Goal: Go to known website: Go to known website

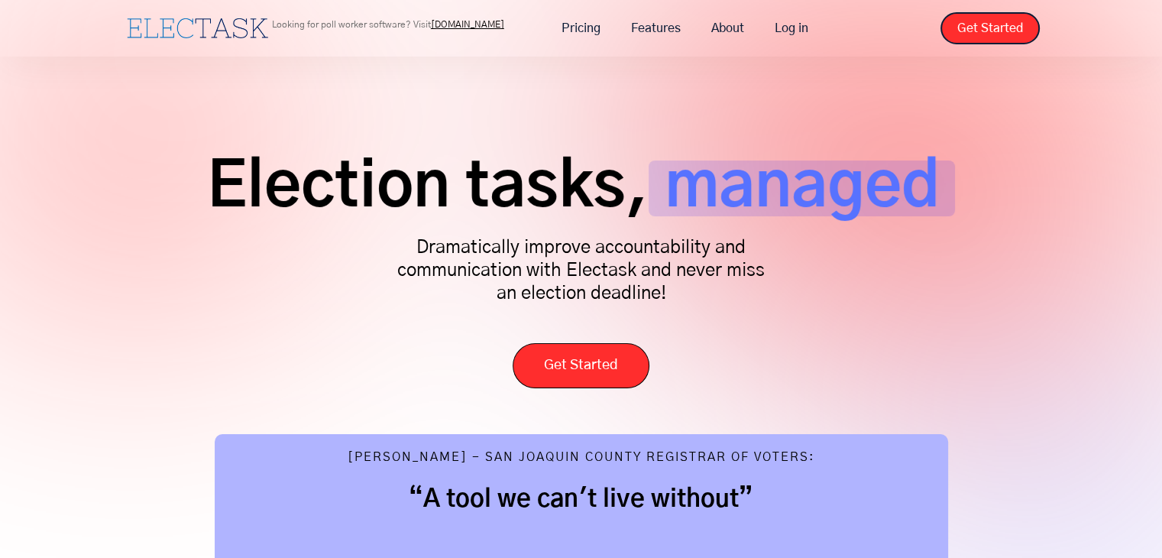
click at [468, 23] on link "[DOMAIN_NAME]" at bounding box center [467, 24] width 73 height 9
click at [480, 24] on link "[DOMAIN_NAME]" at bounding box center [467, 24] width 73 height 9
